Goal: Navigation & Orientation: Find specific page/section

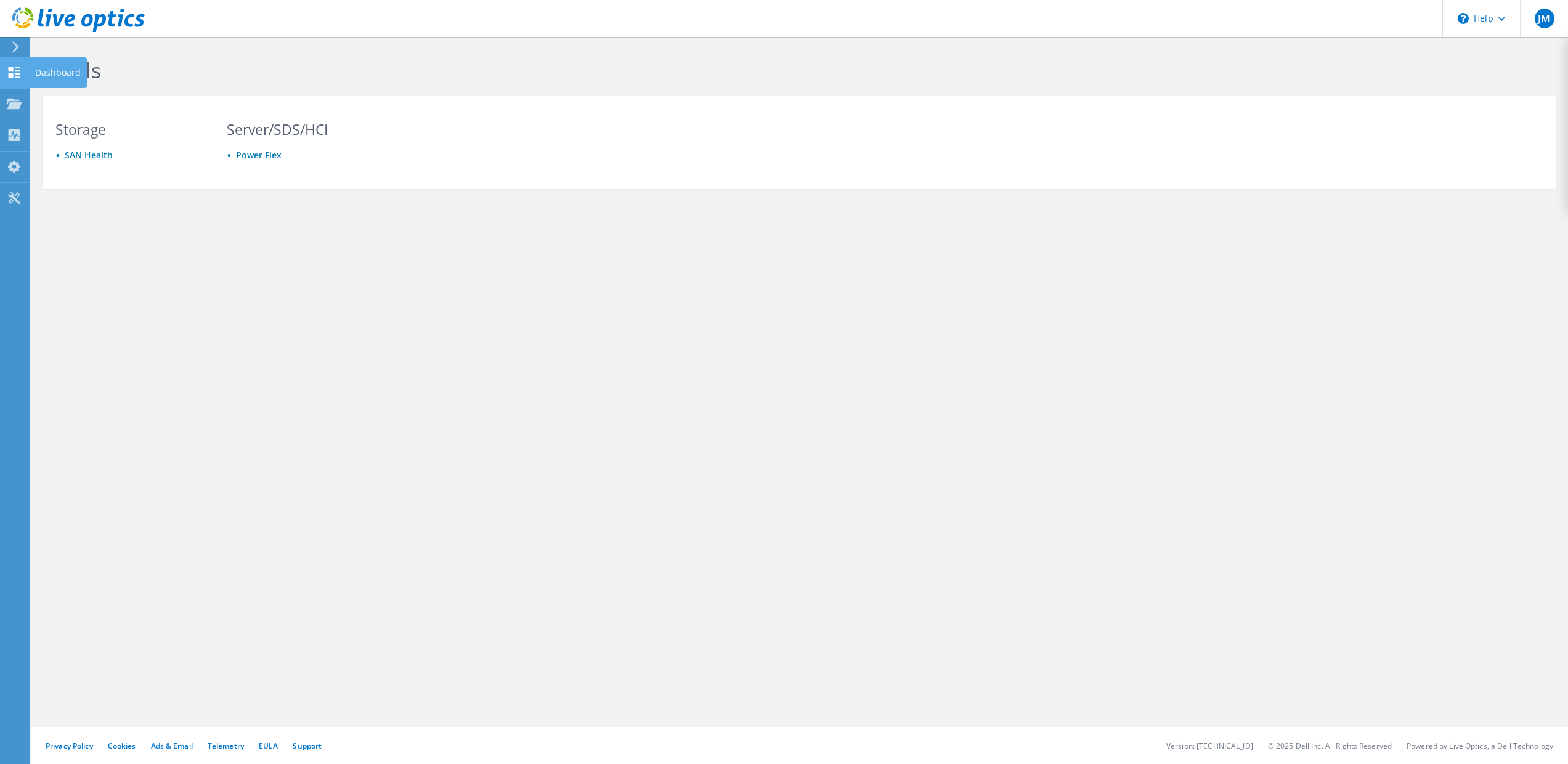
click at [9, 73] on use at bounding box center [15, 73] width 12 height 12
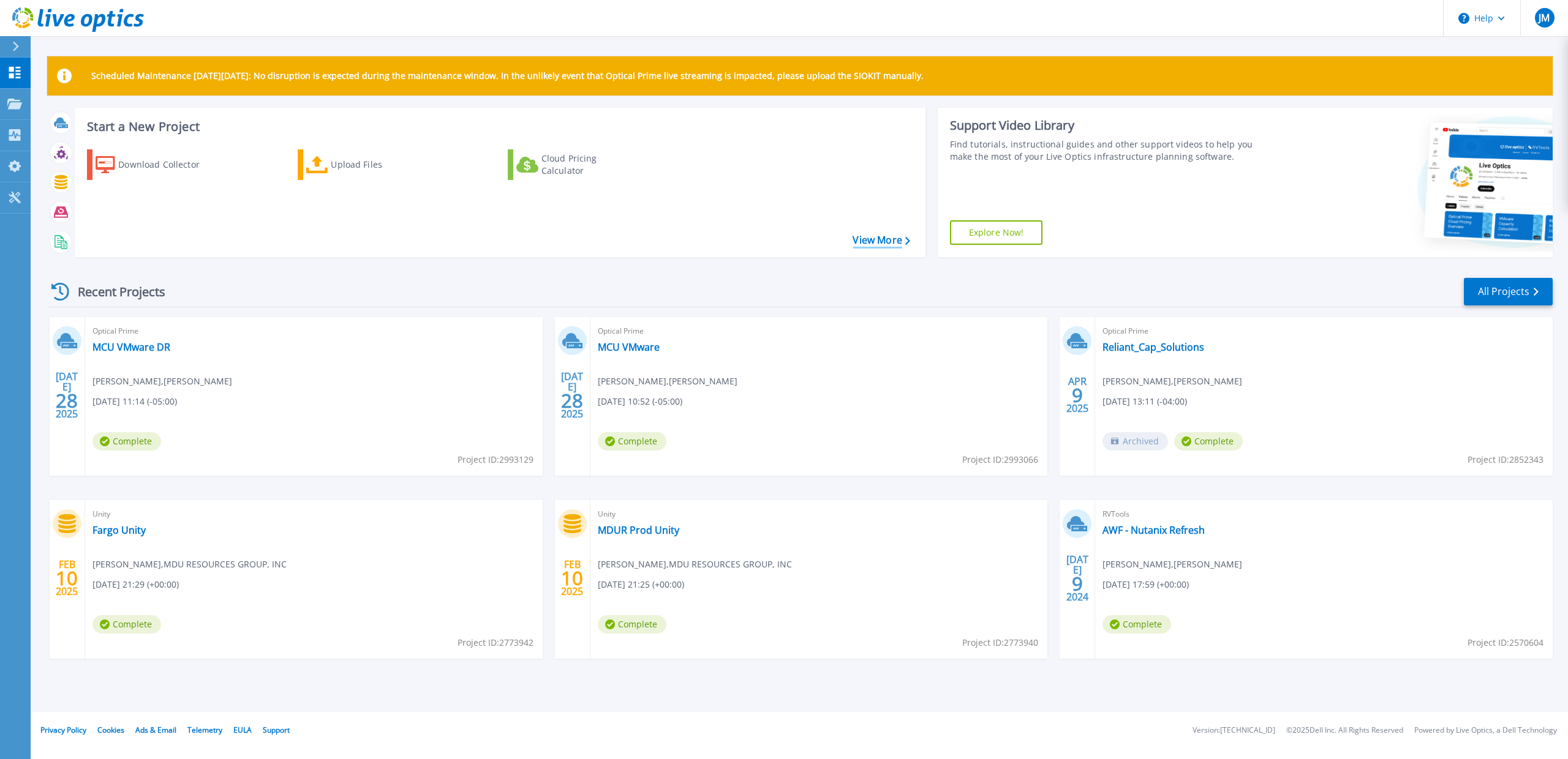
click at [865, 240] on link "View More" at bounding box center [881, 240] width 57 height 12
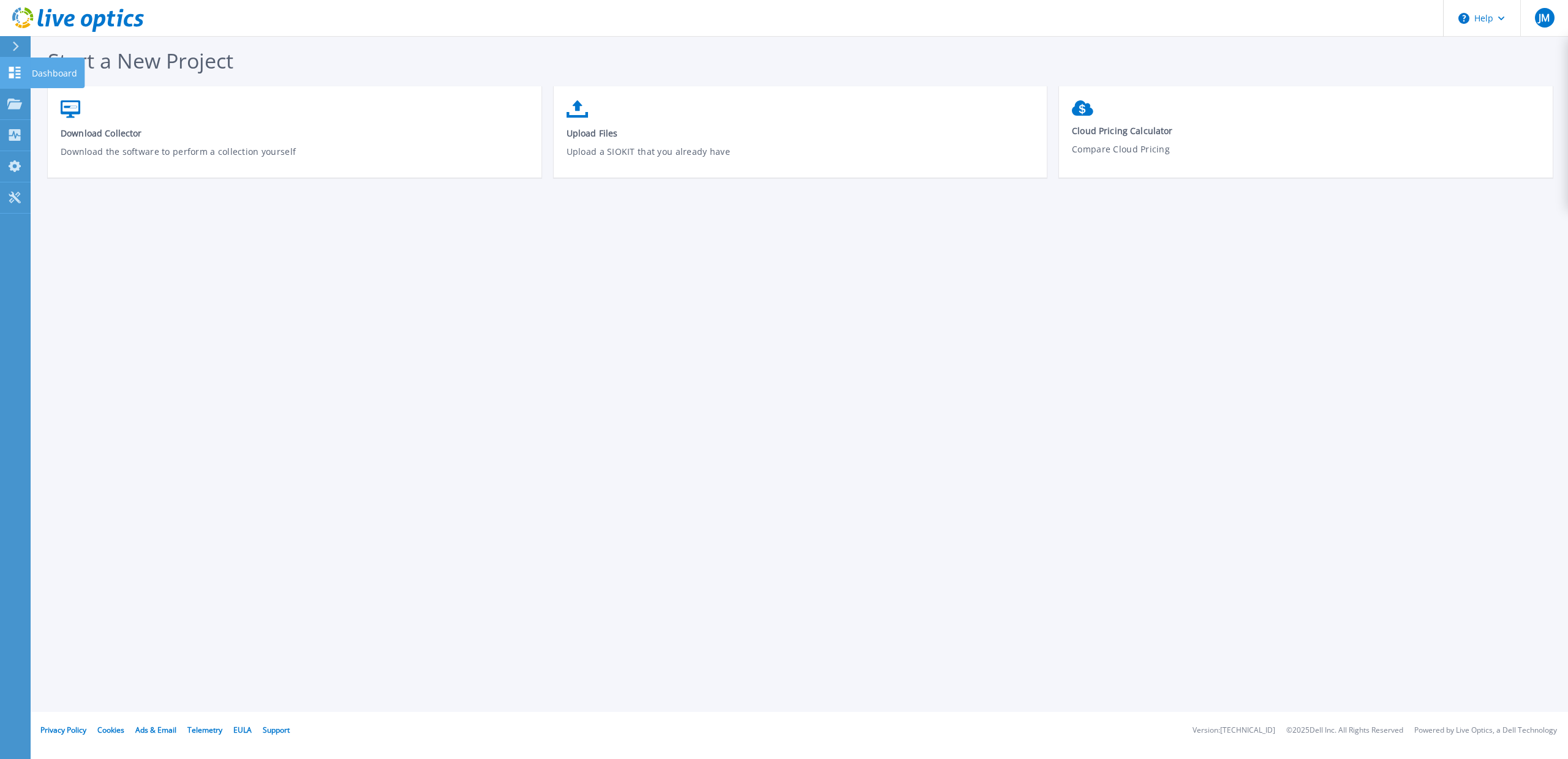
click at [17, 75] on icon at bounding box center [14, 72] width 14 height 12
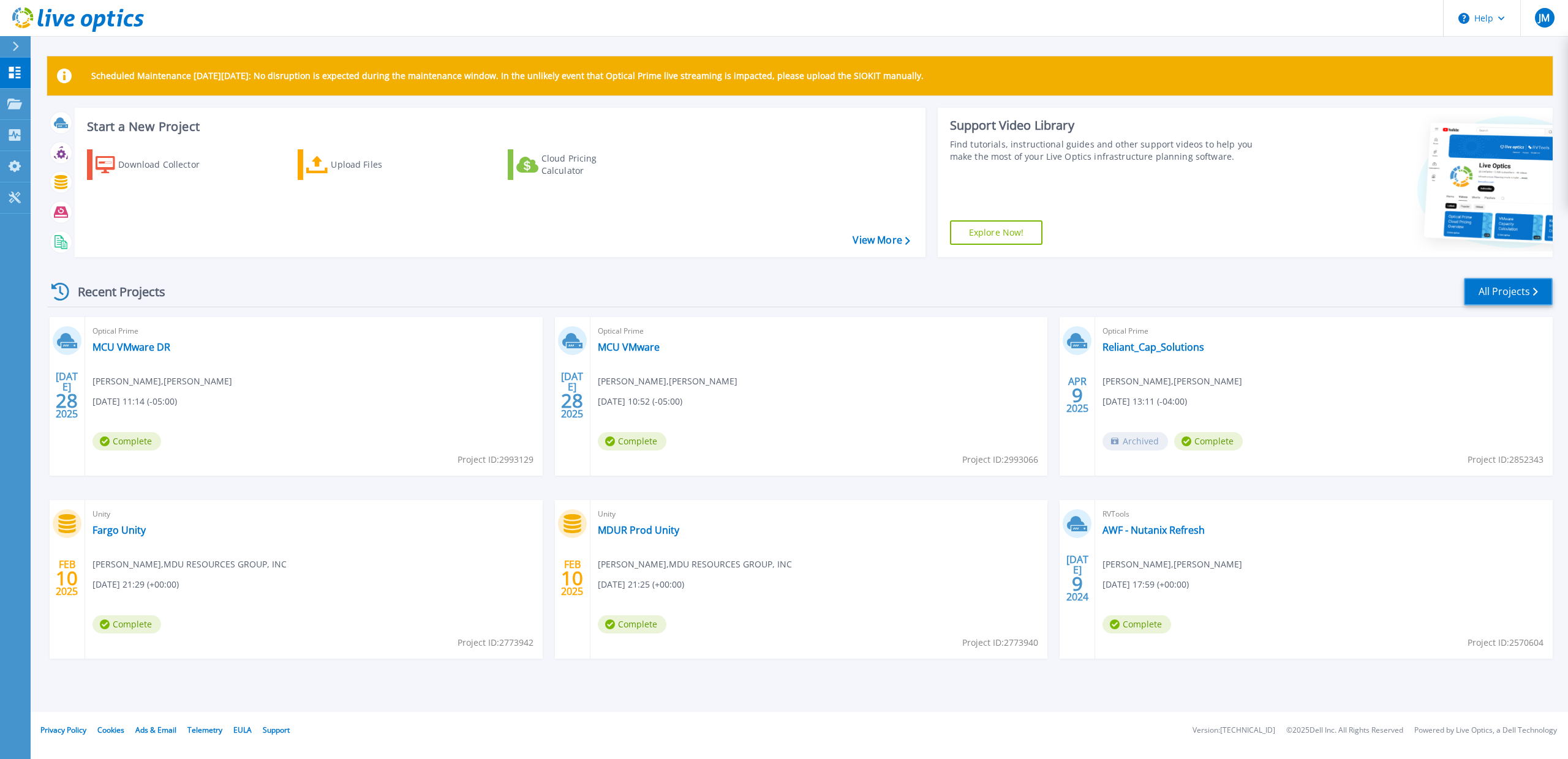
click at [1525, 296] on link "All Projects" at bounding box center [1508, 291] width 88 height 28
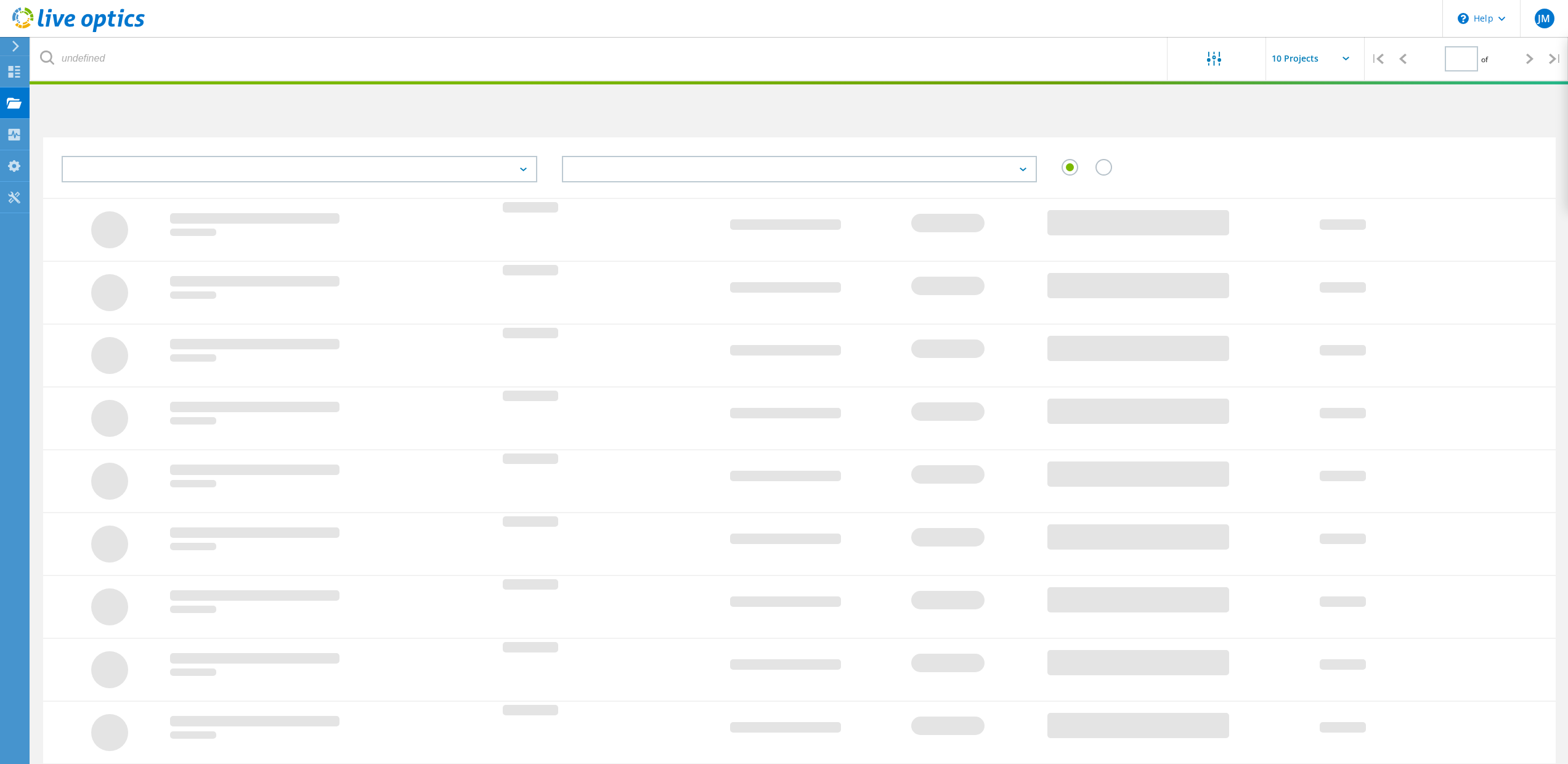
type input "1"
